Goal: Task Accomplishment & Management: Manage account settings

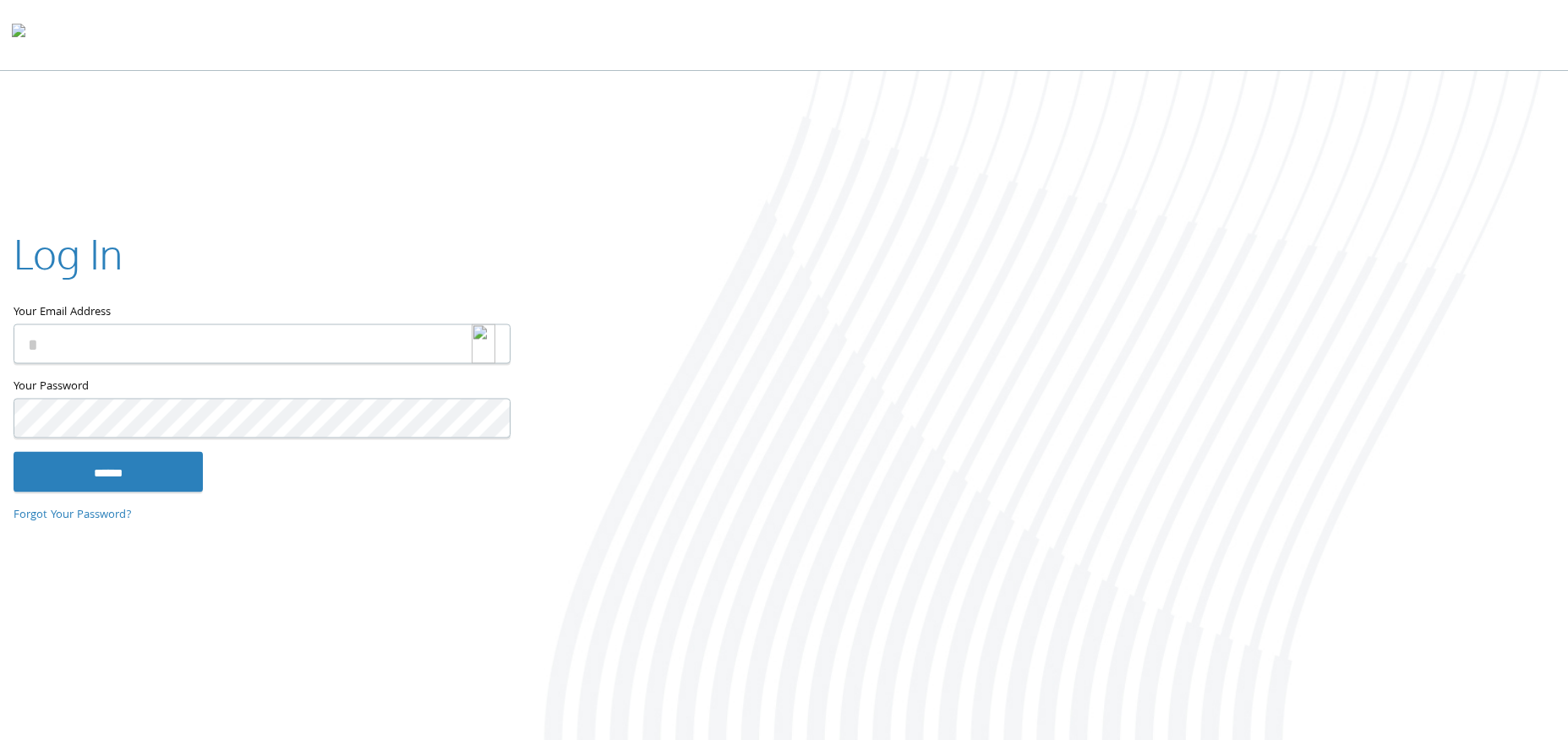
click at [479, 344] on img at bounding box center [483, 344] width 23 height 40
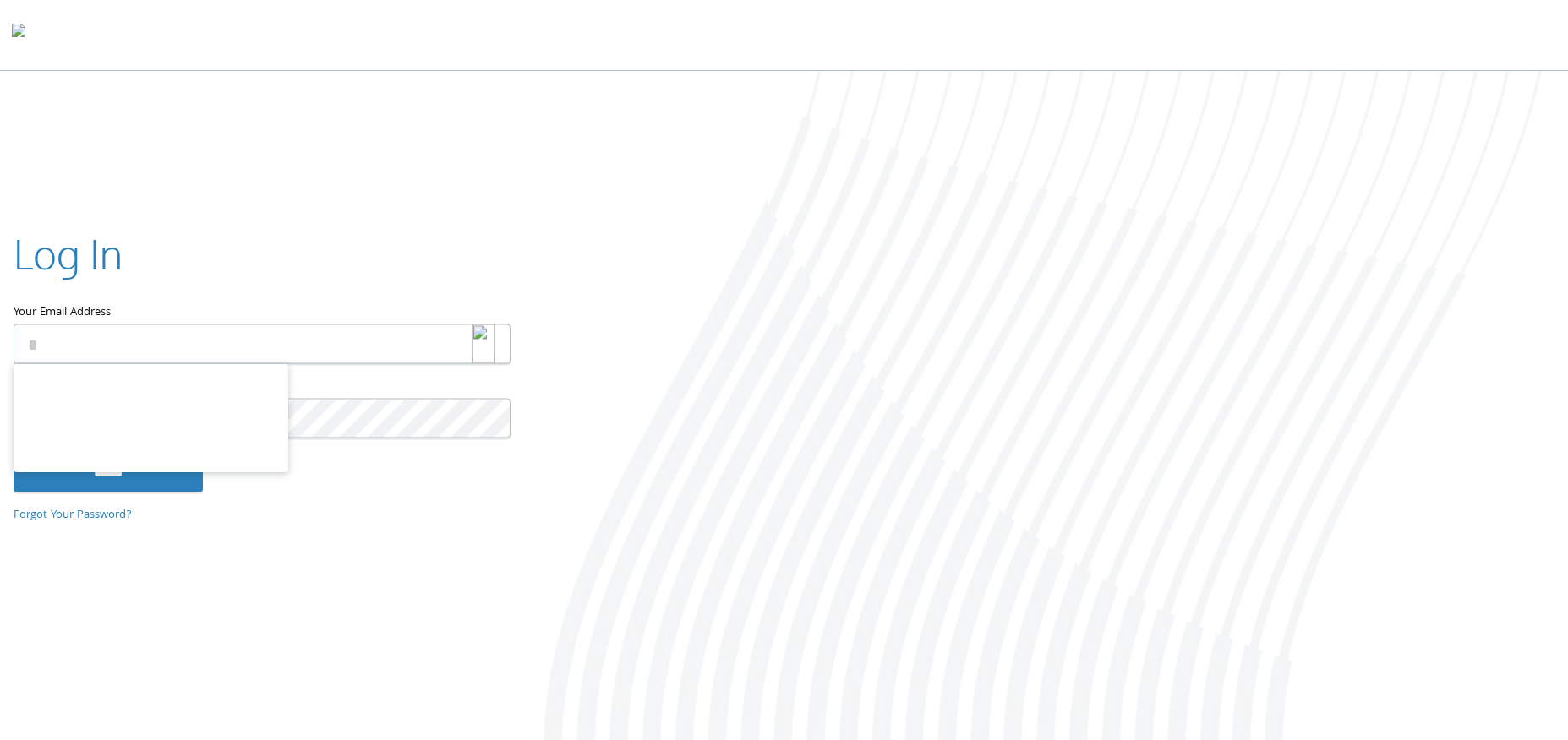
type input "**********"
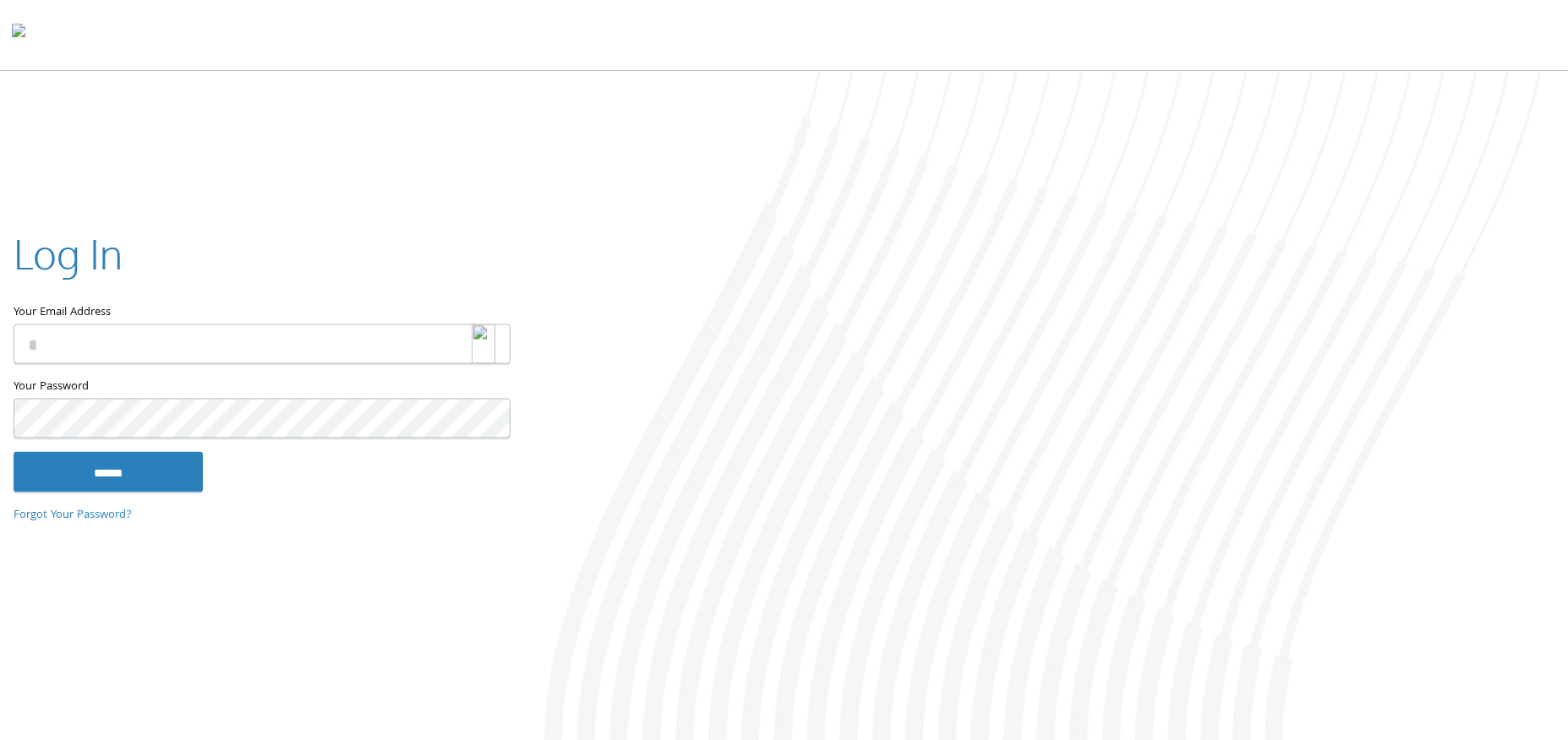
click at [482, 345] on img at bounding box center [483, 344] width 23 height 40
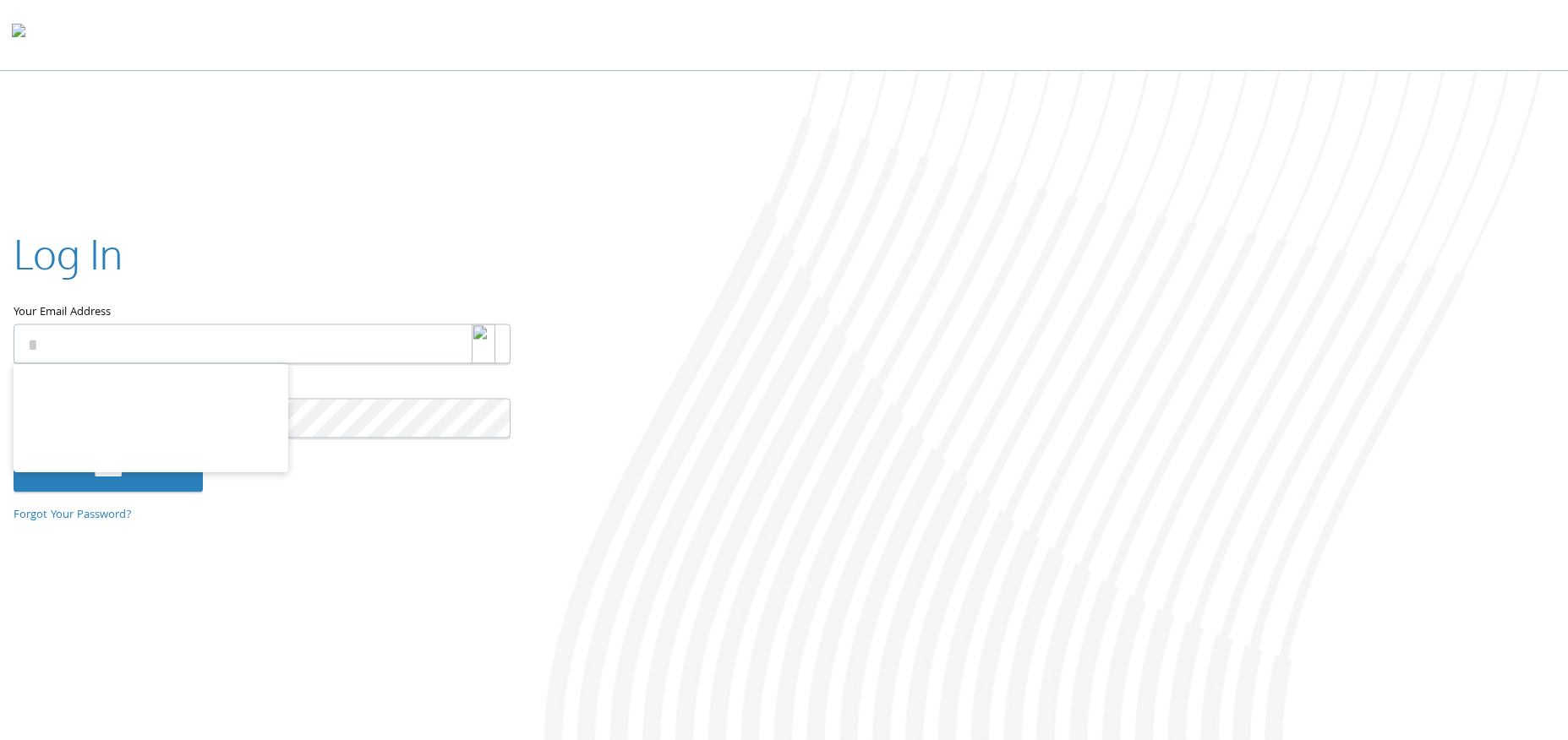
type input "**********"
